Goal: Navigation & Orientation: Understand site structure

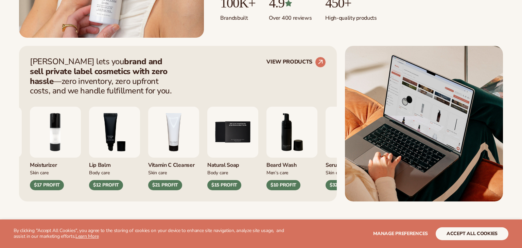
scroll to position [286, 0]
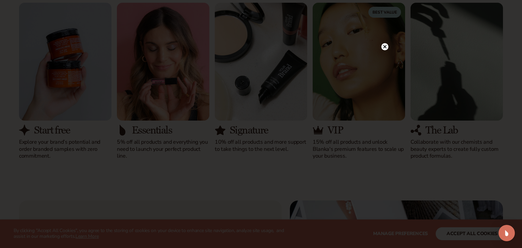
click at [384, 47] on circle at bounding box center [384, 46] width 7 height 7
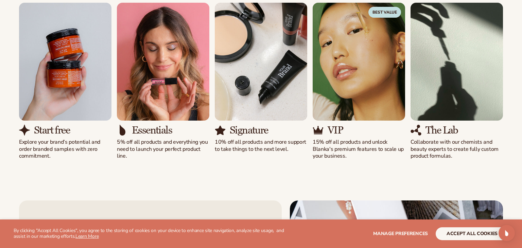
click at [467, 238] on button "accept all cookies" at bounding box center [471, 233] width 73 height 13
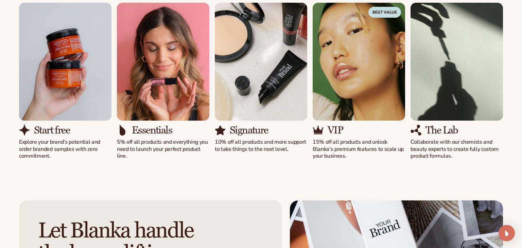
click at [478, 183] on div "Solutions for every stage Preview your brand on hundreds of private label cosme…" at bounding box center [261, 60] width 522 height 252
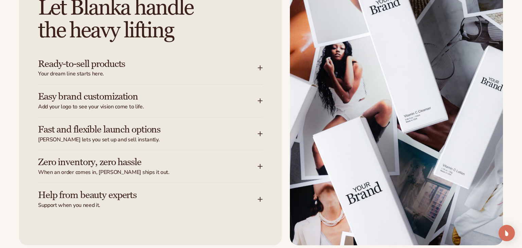
scroll to position [896, 0]
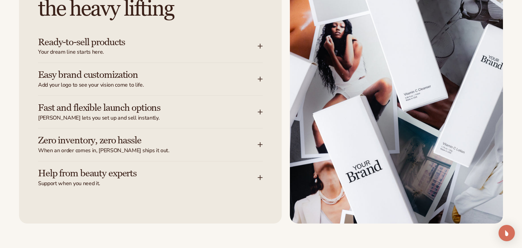
click at [261, 46] on icon at bounding box center [260, 46] width 4 height 0
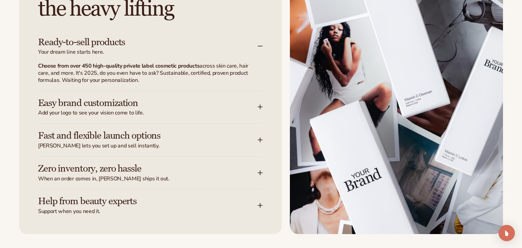
click at [258, 106] on icon at bounding box center [259, 106] width 5 height 5
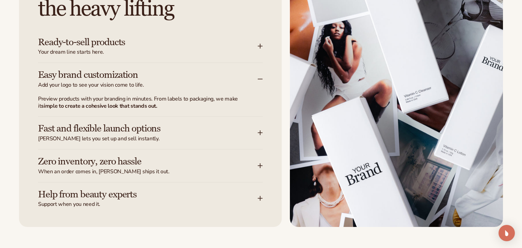
click at [261, 132] on icon at bounding box center [259, 132] width 5 height 5
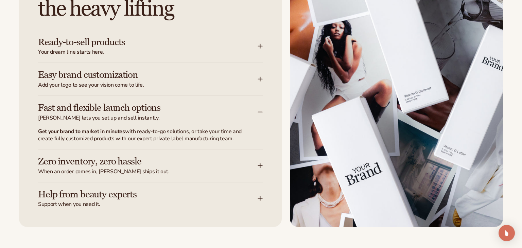
click at [258, 163] on icon at bounding box center [259, 165] width 5 height 5
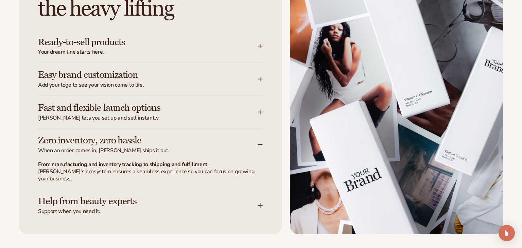
click at [257, 203] on icon at bounding box center [259, 205] width 5 height 5
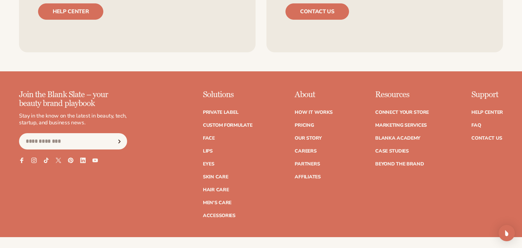
scroll to position [2955, 0]
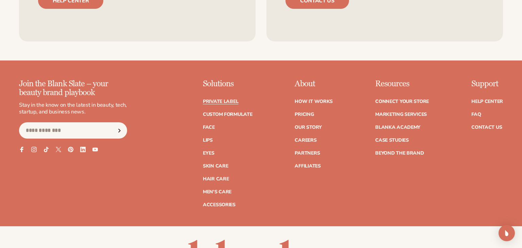
click at [236, 102] on link "Private label" at bounding box center [220, 101] width 35 height 5
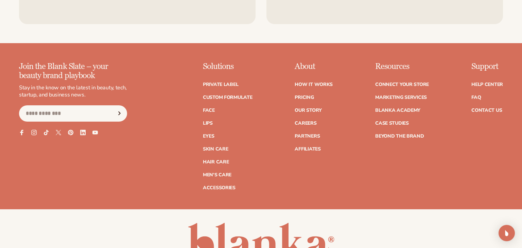
scroll to position [1219, 0]
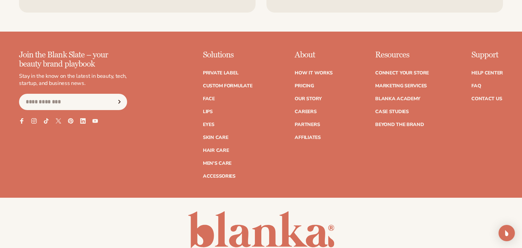
drag, startPoint x: 521, startPoint y: 17, endPoint x: 521, endPoint y: 214, distance: 197.7
click at [328, 72] on link "How It Works" at bounding box center [313, 73] width 38 height 5
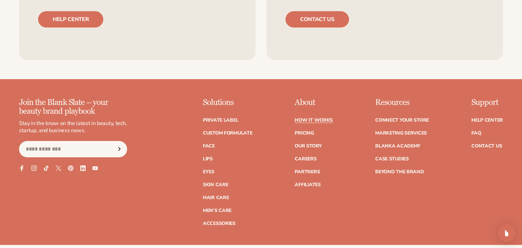
scroll to position [1737, 0]
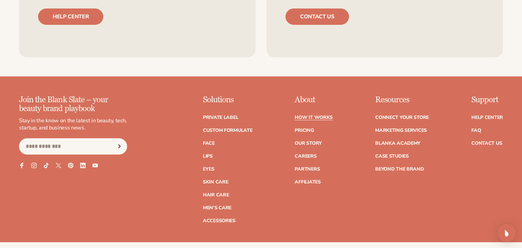
click at [45, 164] on icon at bounding box center [46, 165] width 5 height 6
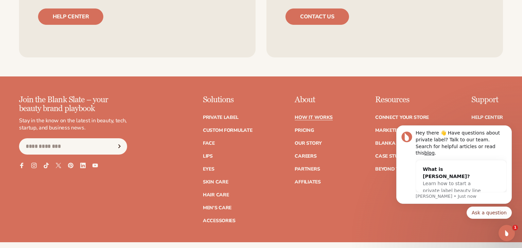
scroll to position [0, 0]
click at [453, 79] on footer "Join the Blank Slate – your beauty brand playbook Stay in the know on the lates…" at bounding box center [261, 203] width 522 height 254
click at [473, 130] on body "Hey there 👋 Have questions about private label? Talk to our team. Search for he…" at bounding box center [454, 170] width 130 height 114
click at [510, 129] on icon "Dismiss notification" at bounding box center [510, 128] width 4 height 4
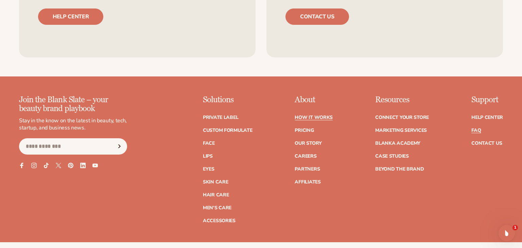
click at [473, 128] on link "FAQ" at bounding box center [476, 130] width 10 height 5
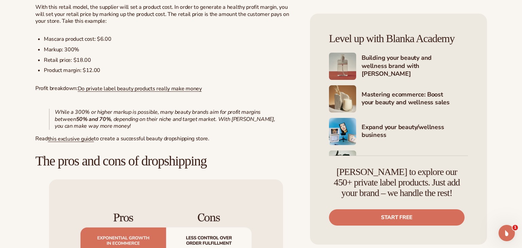
scroll to position [639, 0]
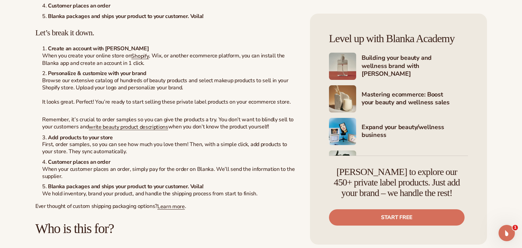
scroll to position [1823, 0]
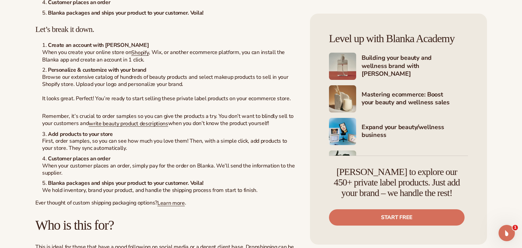
drag, startPoint x: 521, startPoint y: 53, endPoint x: 515, endPoint y: 150, distance: 97.4
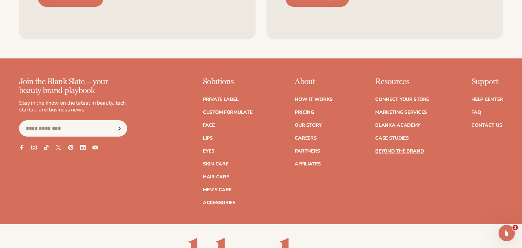
scroll to position [2943, 0]
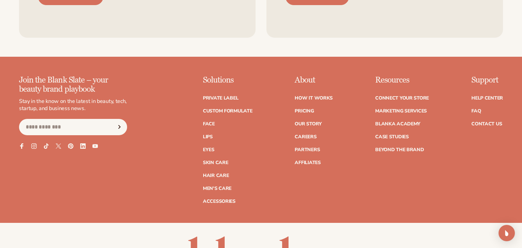
scroll to position [1201, 0]
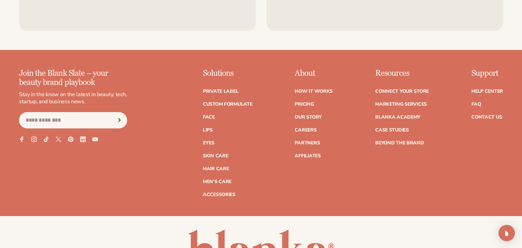
click at [211, 117] on link "Face" at bounding box center [209, 117] width 12 height 5
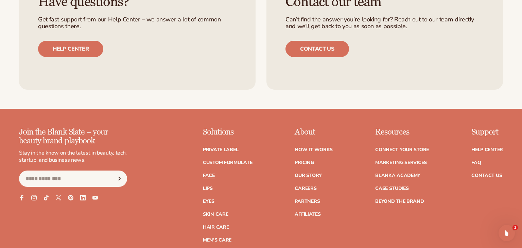
scroll to position [1270, 0]
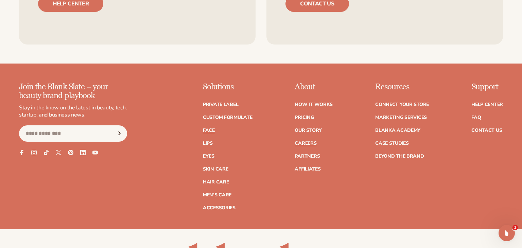
click at [298, 142] on link "Careers" at bounding box center [305, 143] width 22 height 5
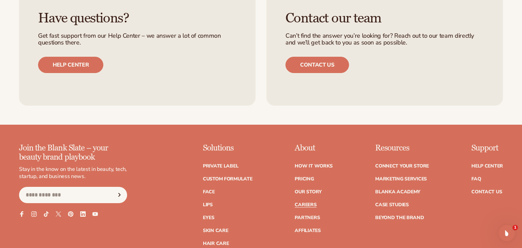
scroll to position [516, 0]
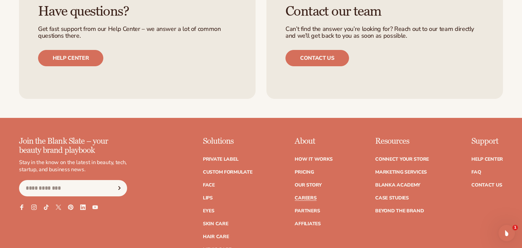
drag, startPoint x: 521, startPoint y: 33, endPoint x: 521, endPoint y: 176, distance: 143.3
click at [316, 165] on ul "How It Works Pricing Our Story Careers Partners Affiliates" at bounding box center [313, 188] width 38 height 76
click at [314, 183] on link "Our Story" at bounding box center [307, 185] width 27 height 5
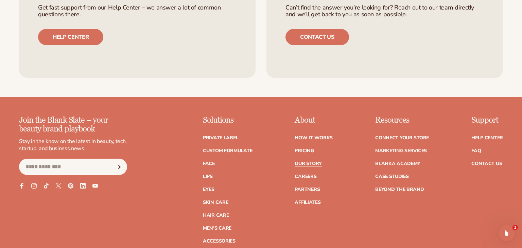
scroll to position [2191, 0]
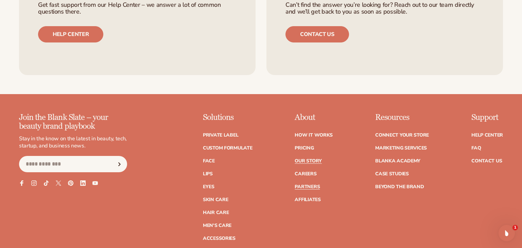
click at [301, 184] on link "Partners" at bounding box center [306, 186] width 25 height 5
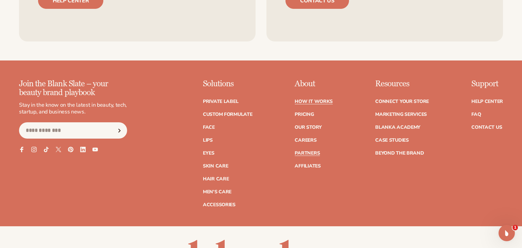
click at [314, 101] on link "How It Works" at bounding box center [313, 101] width 38 height 5
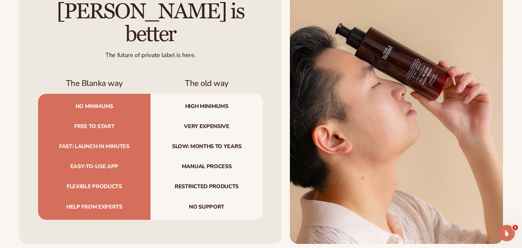
scroll to position [715, 0]
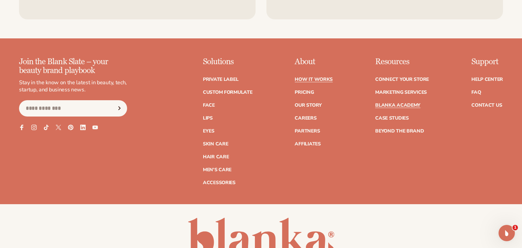
click at [401, 105] on link "Blanka Academy" at bounding box center [397, 105] width 45 height 5
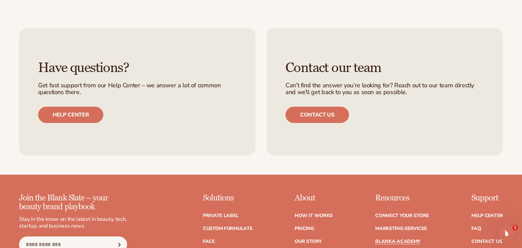
scroll to position [1261, 0]
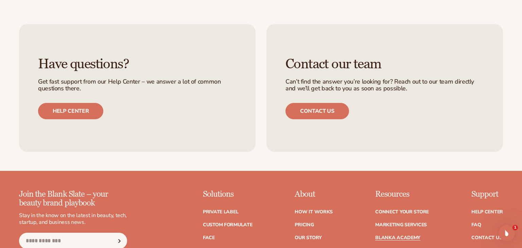
drag, startPoint x: 0, startPoint y: 0, endPoint x: 521, endPoint y: 211, distance: 562.2
click at [396, 248] on link "Case Studies" at bounding box center [392, 250] width 34 height 5
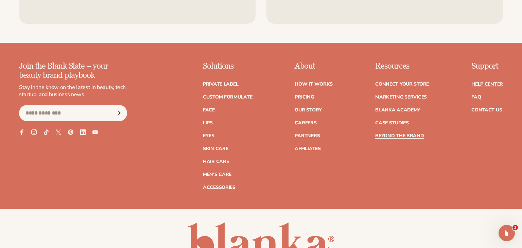
click at [491, 84] on link "Help Center" at bounding box center [487, 84] width 32 height 5
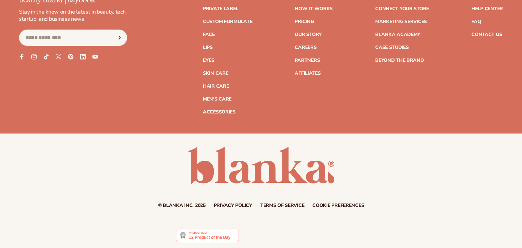
scroll to position [3045, 0]
click at [35, 55] on icon at bounding box center [34, 56] width 3 height 3
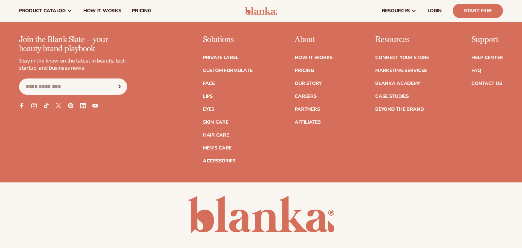
scroll to position [2996, 0]
click at [20, 106] on icon at bounding box center [22, 106] width 6 height 6
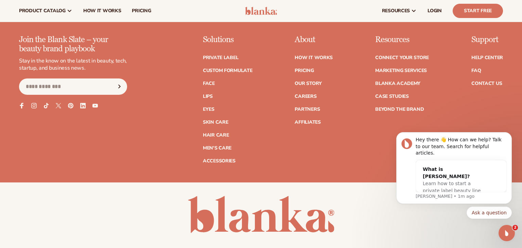
scroll to position [0, 0]
